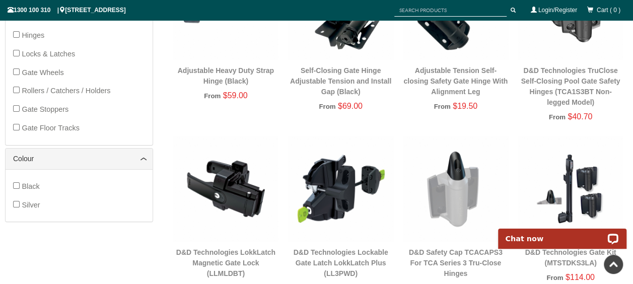
scroll to position [428, 0]
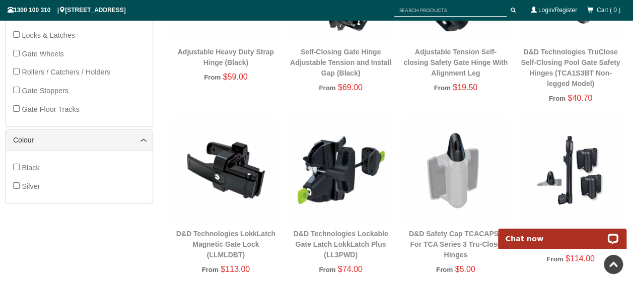
click at [334, 177] on img at bounding box center [340, 169] width 105 height 105
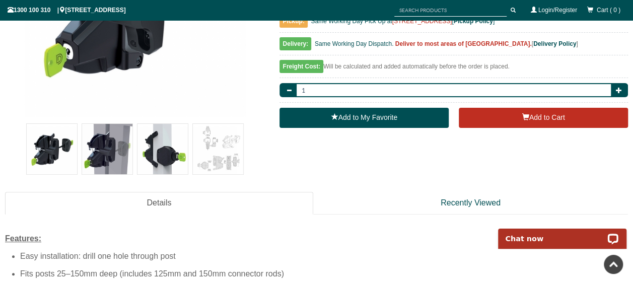
scroll to position [277, 0]
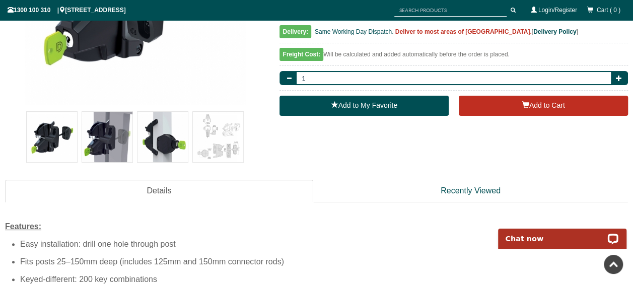
click at [167, 131] on img at bounding box center [162, 137] width 50 height 50
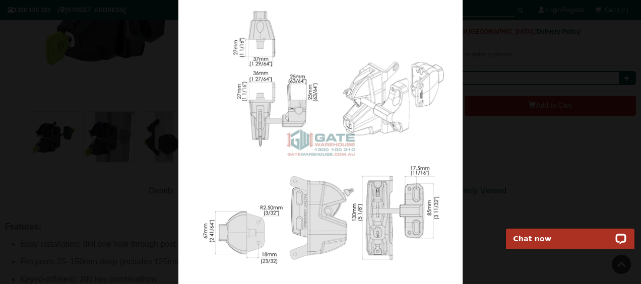
drag, startPoint x: 497, startPoint y: 160, endPoint x: 499, endPoint y: 155, distance: 5.4
click at [498, 159] on div at bounding box center [320, 142] width 641 height 284
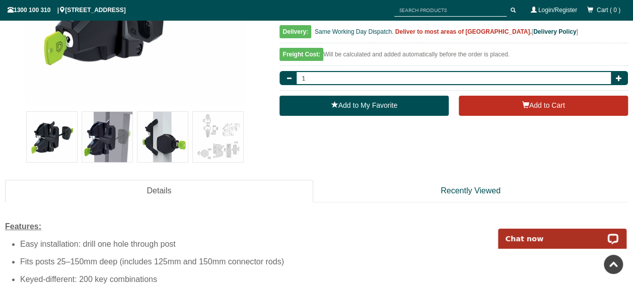
scroll to position [176, 0]
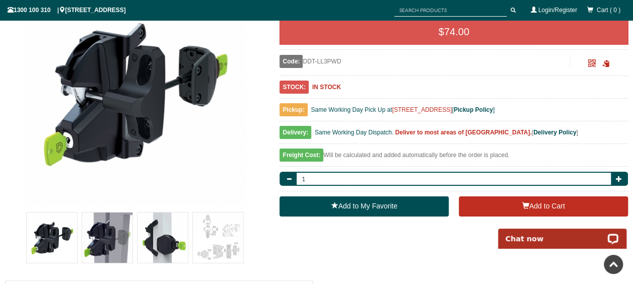
click at [63, 241] on img at bounding box center [52, 238] width 50 height 50
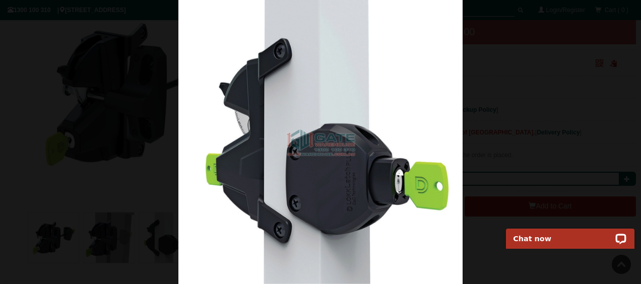
click at [493, 63] on div at bounding box center [320, 142] width 641 height 284
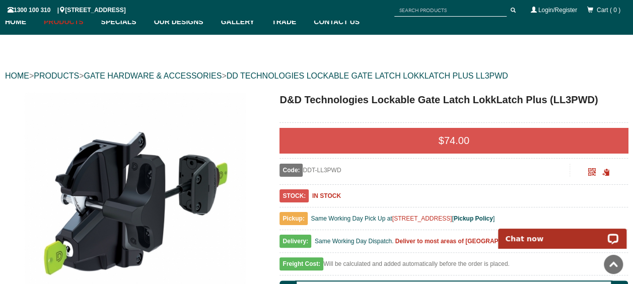
scroll to position [0, 0]
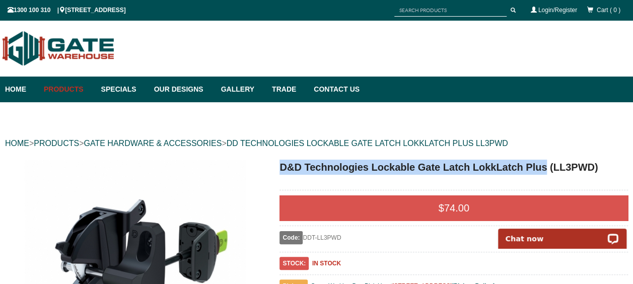
drag, startPoint x: 278, startPoint y: 166, endPoint x: 545, endPoint y: 167, distance: 266.9
click at [545, 167] on div "D&D Technologies Lockable Gate Latch LokkLatch Plus (LL3PWD) $ 74.00 Code: DDT-…" at bounding box center [446, 279] width 364 height 238
copy h1 "D&D Technologies Lockable Gate Latch LokkLatch Plus"
